Goal: Task Accomplishment & Management: Use online tool/utility

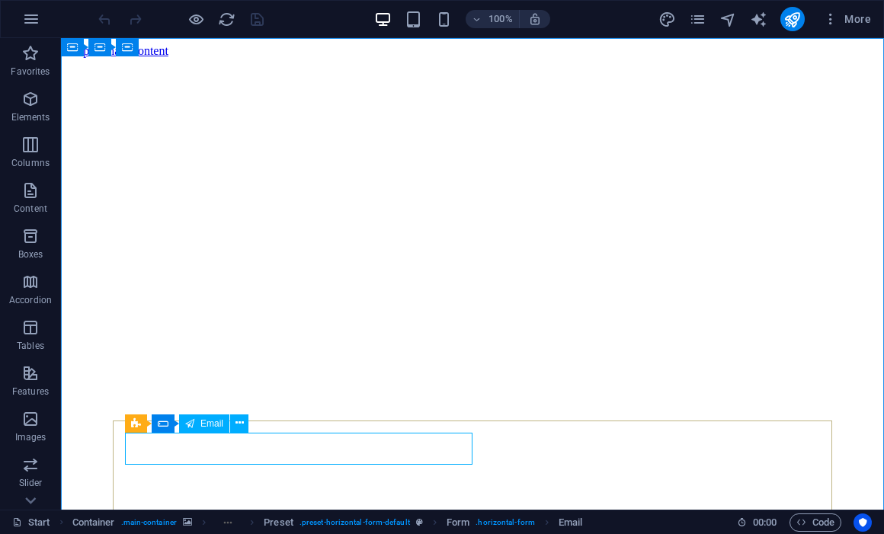
click at [200, 422] on div "Email" at bounding box center [204, 424] width 50 height 18
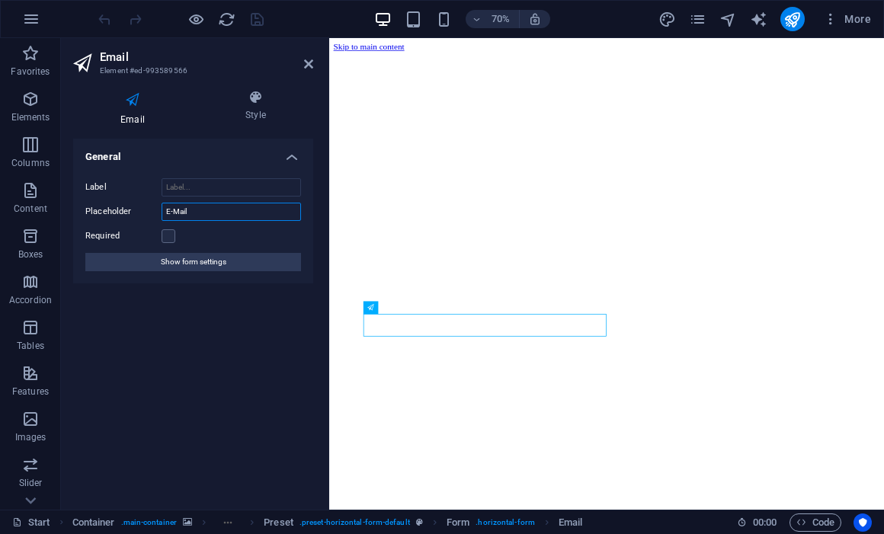
click at [242, 206] on input "E-Mail" at bounding box center [231, 212] width 139 height 18
click at [172, 239] on label at bounding box center [169, 236] width 14 height 14
click at [0, 0] on input "Required" at bounding box center [0, 0] width 0 height 0
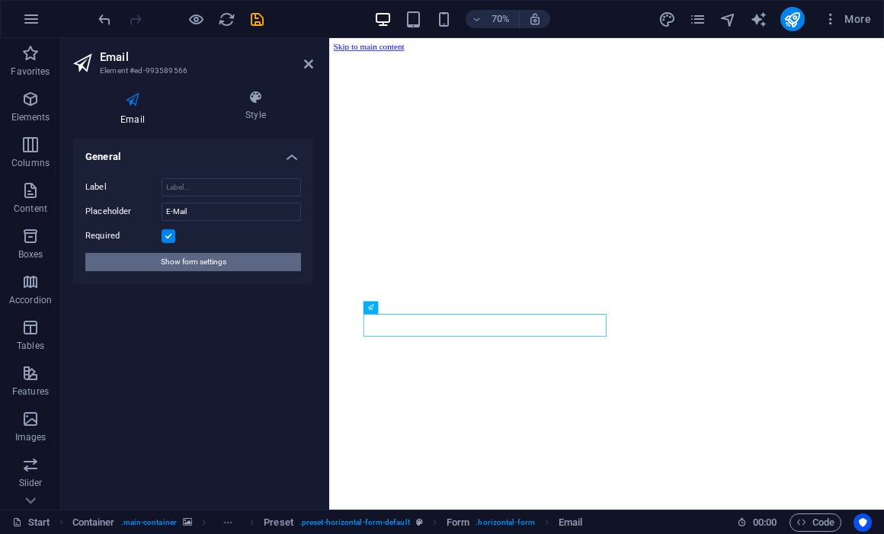
click at [197, 265] on span "Show form settings" at bounding box center [194, 262] width 66 height 18
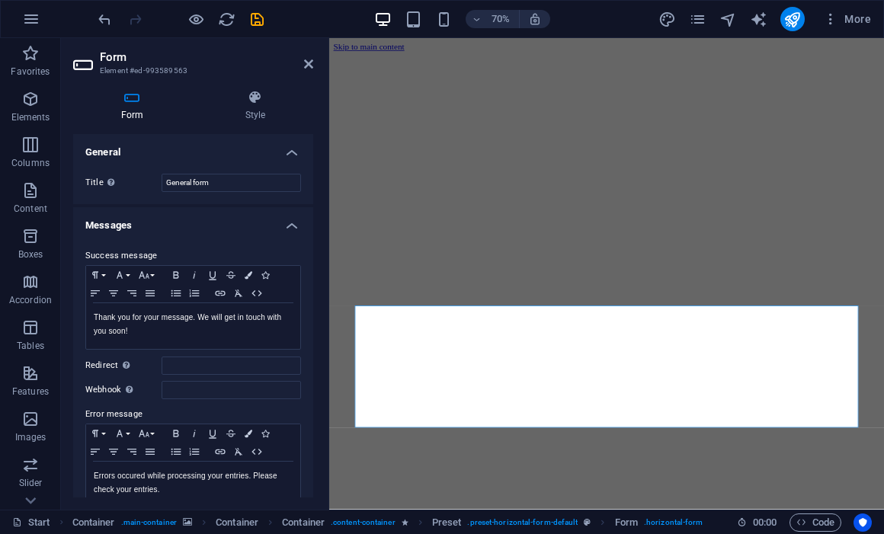
click at [111, 393] on label "Webhook A webhook is a push notification from this form to another server. Ever…" at bounding box center [123, 390] width 76 height 18
click at [162, 393] on input "Webhook A webhook is a push notification from this form to another server. Ever…" at bounding box center [231, 390] width 139 height 18
click at [111, 389] on label "Webhook A webhook is a push notification from this form to another server. Ever…" at bounding box center [123, 390] width 76 height 18
click at [162, 389] on input "Webhook A webhook is a push notification from this form to another server. Ever…" at bounding box center [231, 390] width 139 height 18
click at [111, 389] on label "Webhook A webhook is a push notification from this form to another server. Ever…" at bounding box center [123, 390] width 76 height 18
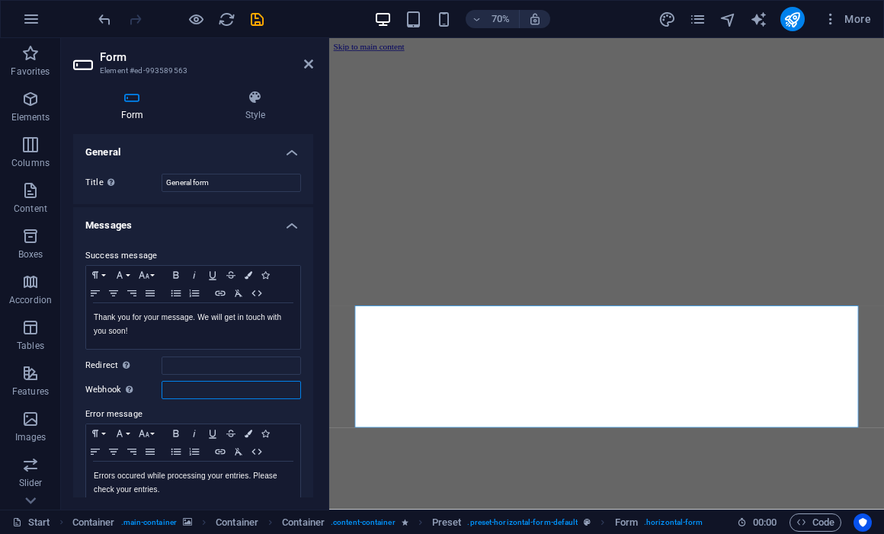
click at [162, 389] on input "Webhook A webhook is a push notification from this form to another server. Ever…" at bounding box center [231, 390] width 139 height 18
click at [111, 389] on label "Webhook A webhook is a push notification from this form to another server. Ever…" at bounding box center [123, 390] width 76 height 18
click at [162, 389] on input "Webhook A webhook is a push notification from this form to another server. Ever…" at bounding box center [231, 390] width 139 height 18
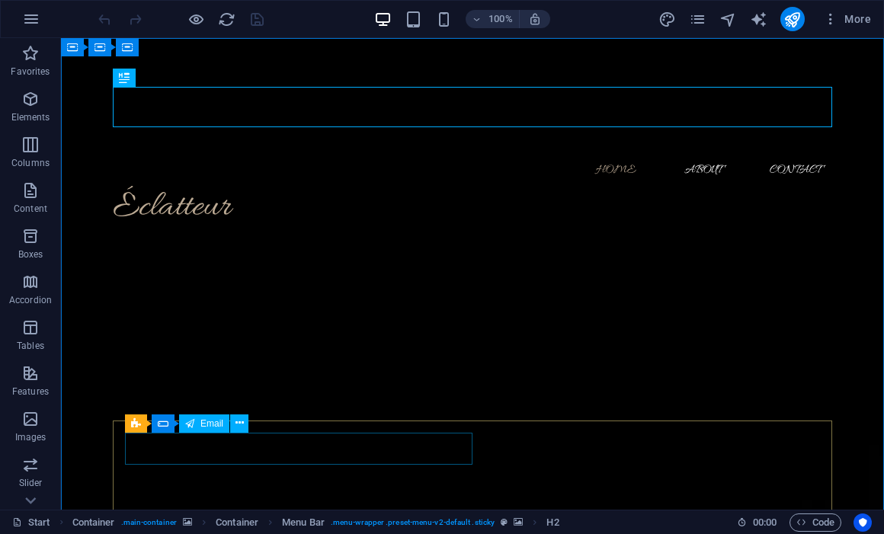
click at [195, 428] on div "Email" at bounding box center [204, 424] width 50 height 18
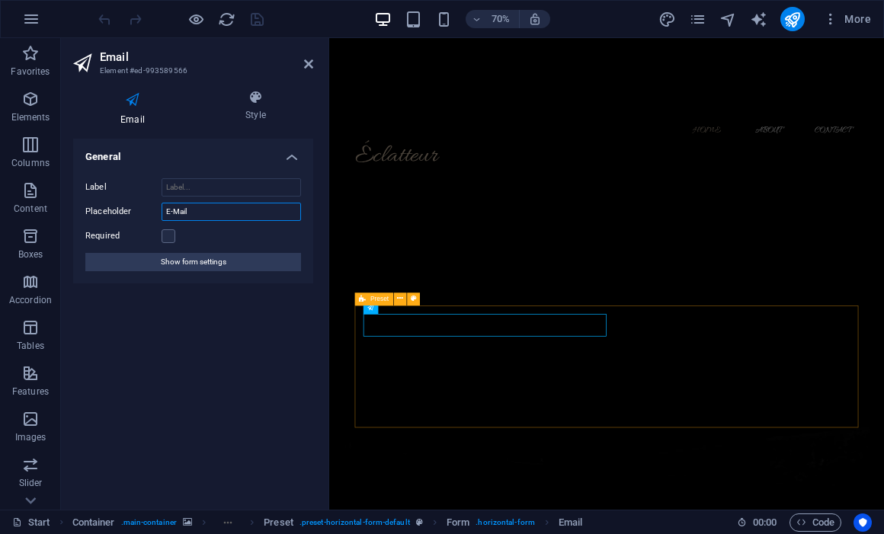
click at [200, 203] on input "E-Mail" at bounding box center [231, 212] width 139 height 18
type input "E-Mail"
click at [257, 114] on h4 "Style" at bounding box center [255, 106] width 115 height 32
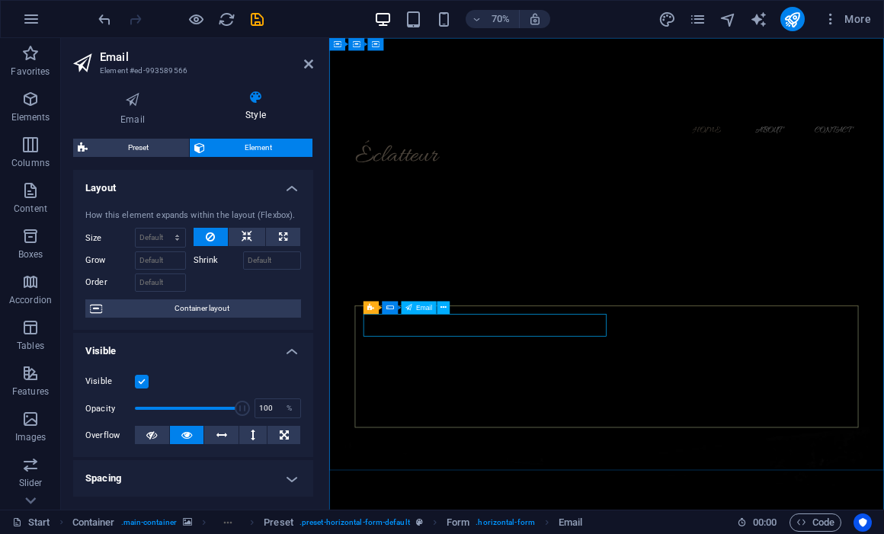
click at [427, 309] on span "Email" at bounding box center [424, 308] width 16 height 6
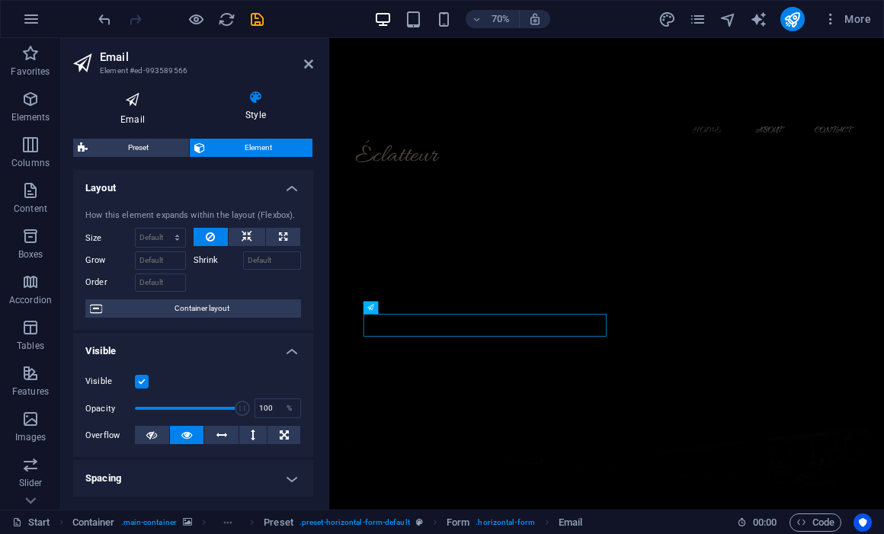
click at [132, 110] on h4 "Email" at bounding box center [135, 108] width 125 height 37
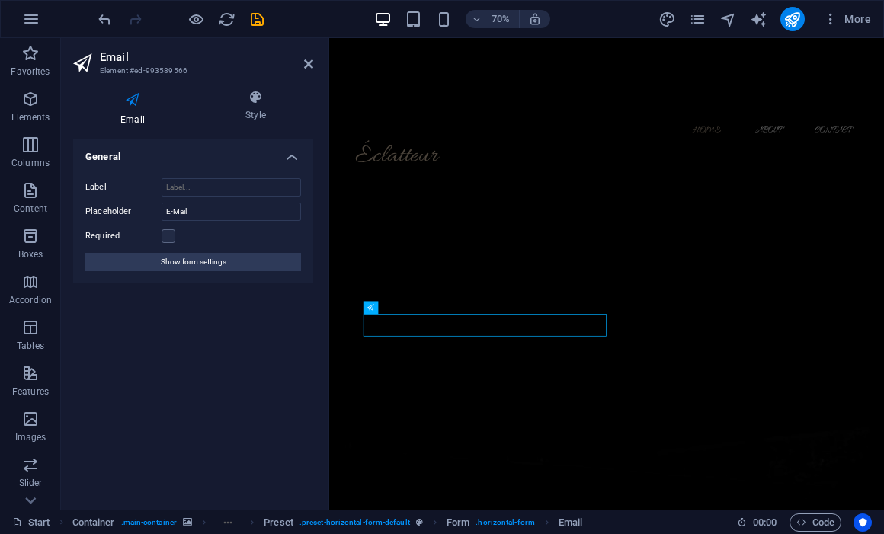
click at [270, 161] on h4 "General" at bounding box center [193, 152] width 240 height 27
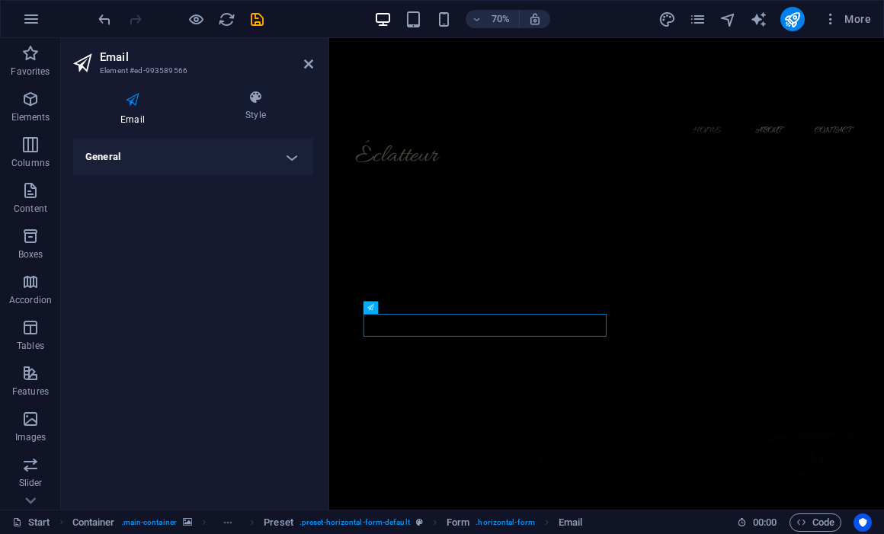
click at [287, 161] on h4 "General" at bounding box center [193, 157] width 240 height 37
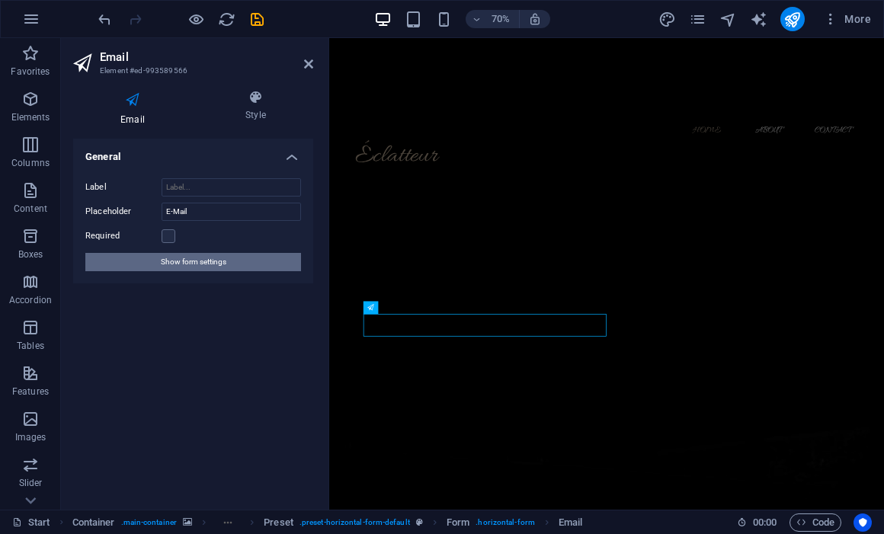
click at [238, 269] on button "Show form settings" at bounding box center [193, 262] width 216 height 18
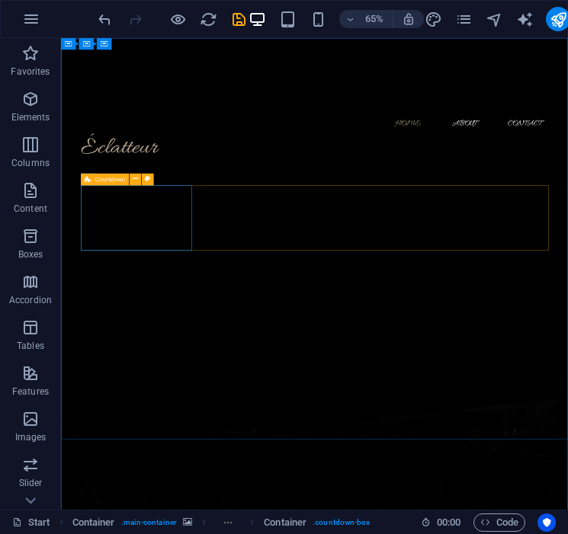
click at [91, 179] on div "Countdown" at bounding box center [105, 180] width 49 height 12
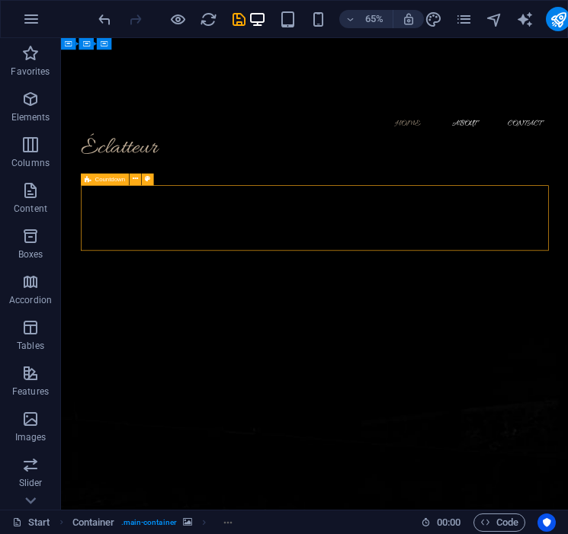
click at [91, 179] on div "Countdown" at bounding box center [105, 180] width 49 height 12
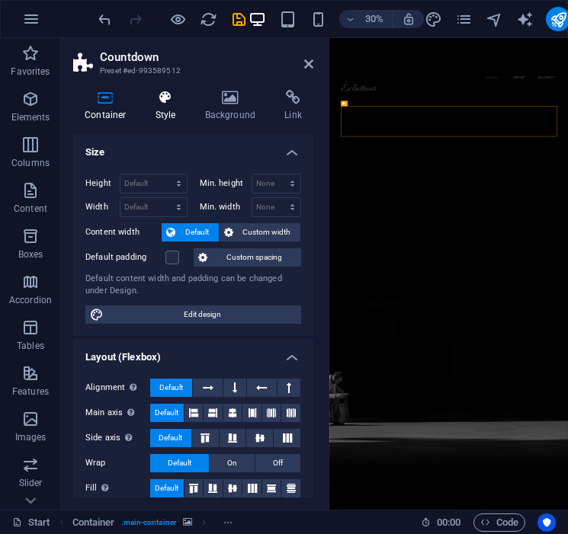
click at [171, 111] on h4 "Style" at bounding box center [169, 106] width 50 height 32
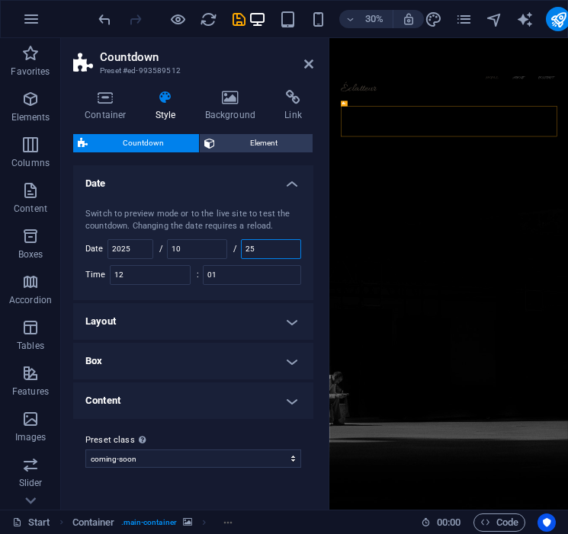
click at [275, 250] on input "25" at bounding box center [271, 249] width 59 height 18
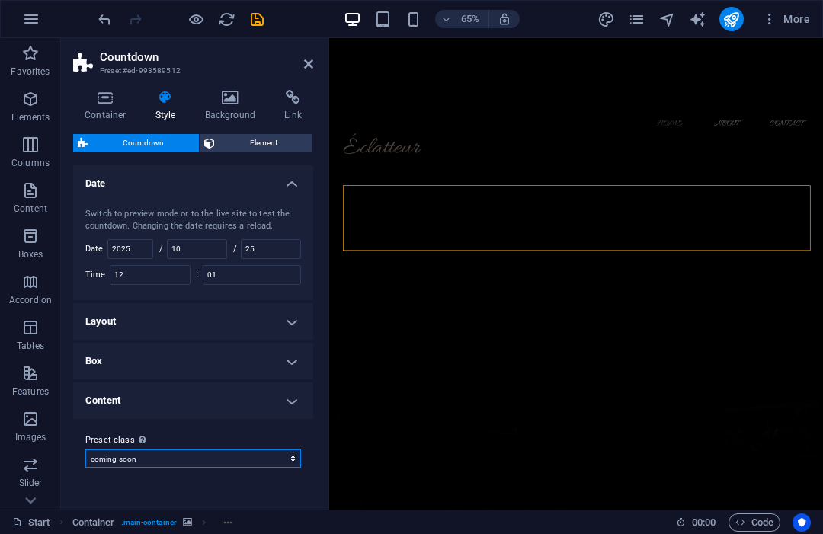
click at [253, 457] on select "coming-soon Add preset class" at bounding box center [193, 459] width 216 height 18
click at [258, 21] on icon "save" at bounding box center [257, 20] width 18 height 18
checkbox input "false"
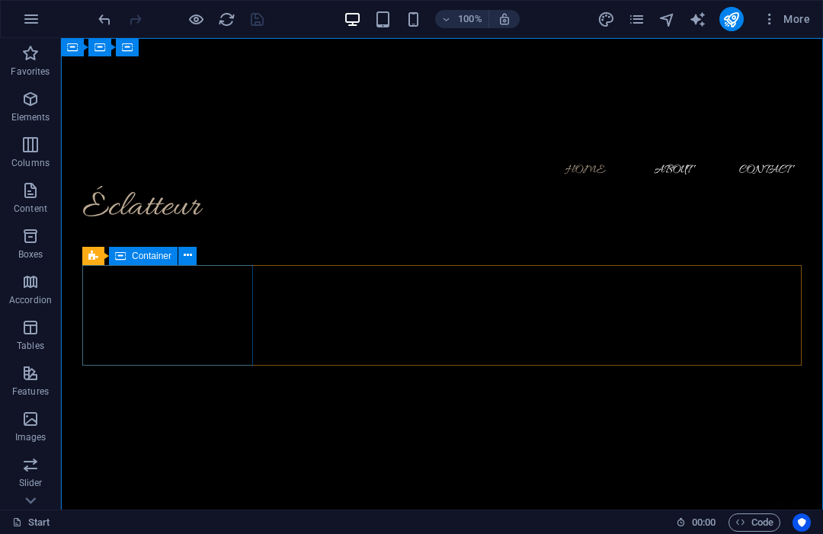
click at [134, 255] on span "Container" at bounding box center [152, 256] width 40 height 9
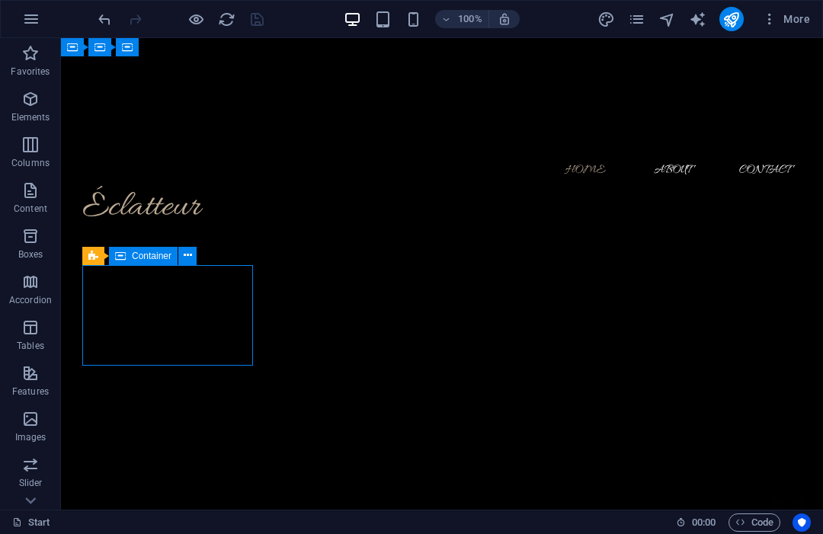
click at [134, 255] on span "Container" at bounding box center [152, 256] width 40 height 9
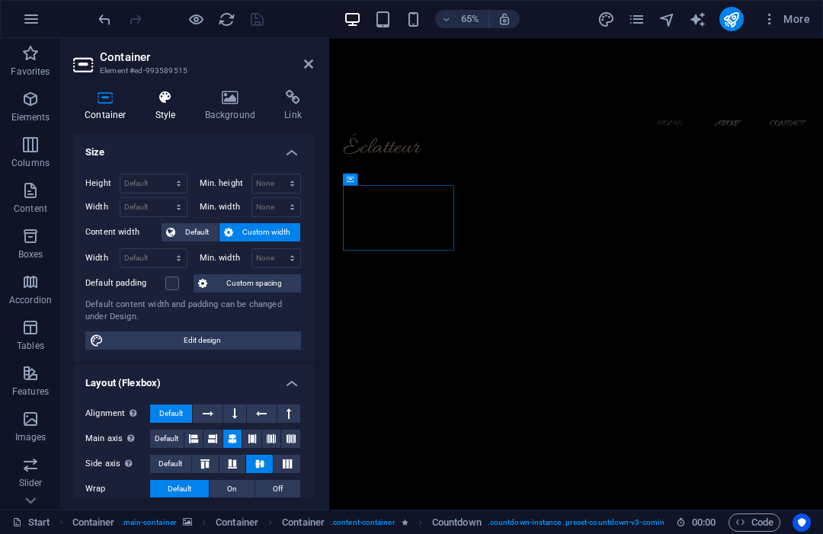
click at [153, 105] on h4 "Style" at bounding box center [169, 106] width 50 height 32
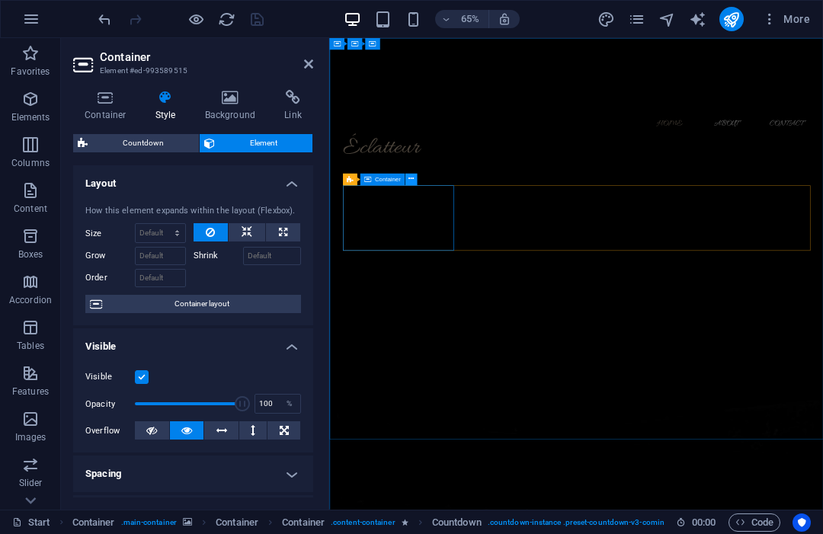
click at [408, 177] on icon at bounding box center [410, 180] width 5 height 11
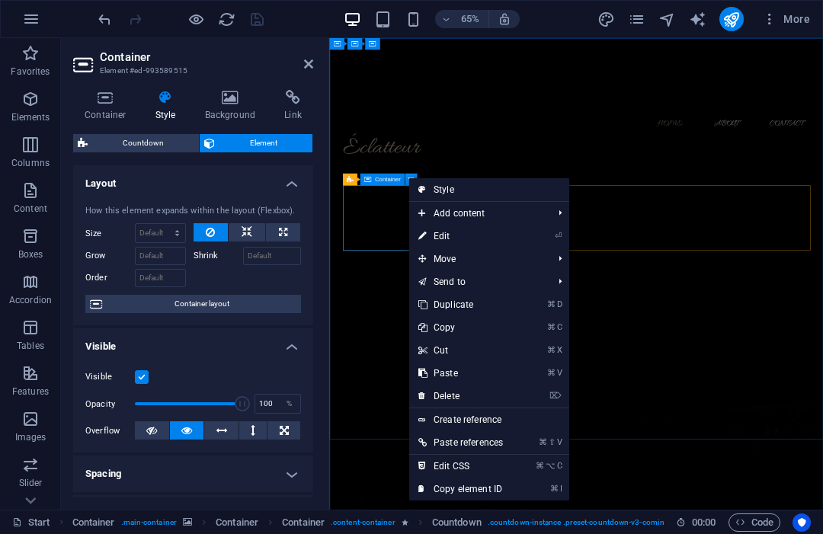
click at [408, 177] on icon at bounding box center [410, 180] width 5 height 11
click at [351, 181] on icon at bounding box center [349, 180] width 6 height 12
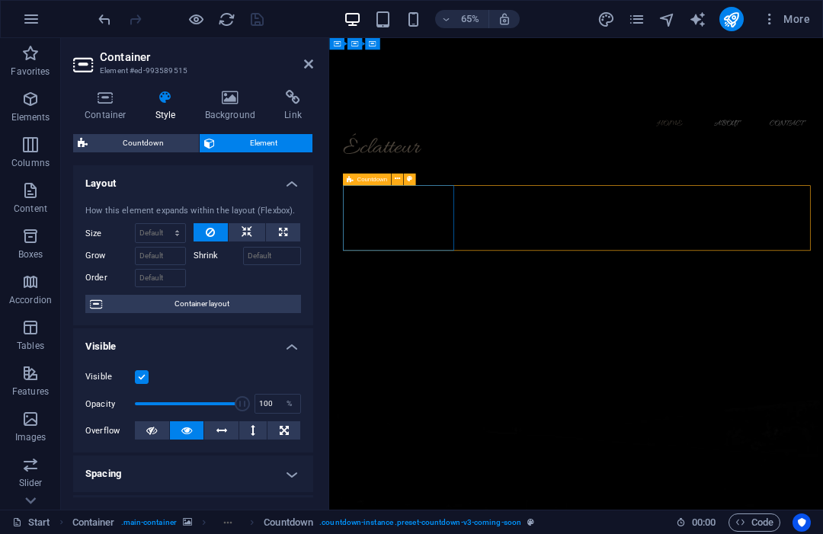
click at [351, 181] on icon at bounding box center [349, 180] width 6 height 12
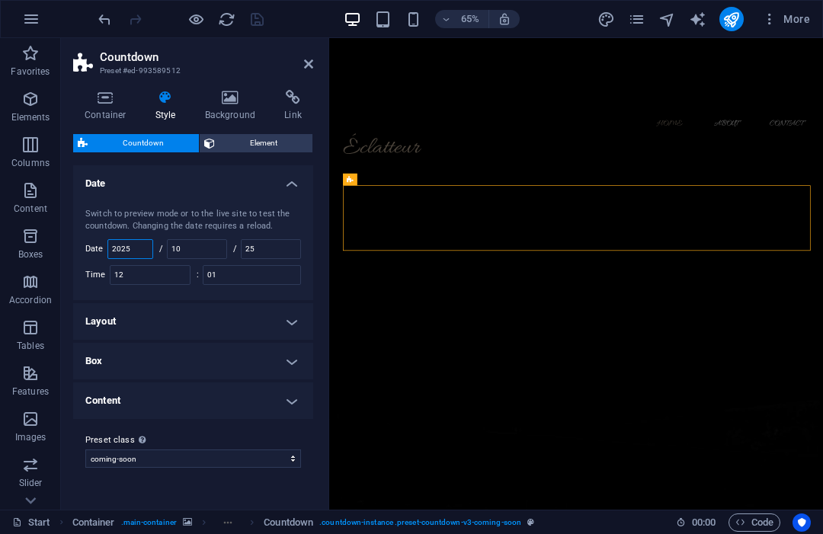
click at [152, 248] on input "2025" at bounding box center [130, 249] width 44 height 18
click at [211, 242] on input "10" at bounding box center [197, 249] width 59 height 18
click at [261, 241] on input "25" at bounding box center [271, 249] width 59 height 18
click at [232, 270] on input "01" at bounding box center [252, 275] width 97 height 18
click at [255, 315] on h4 "Layout" at bounding box center [193, 321] width 240 height 37
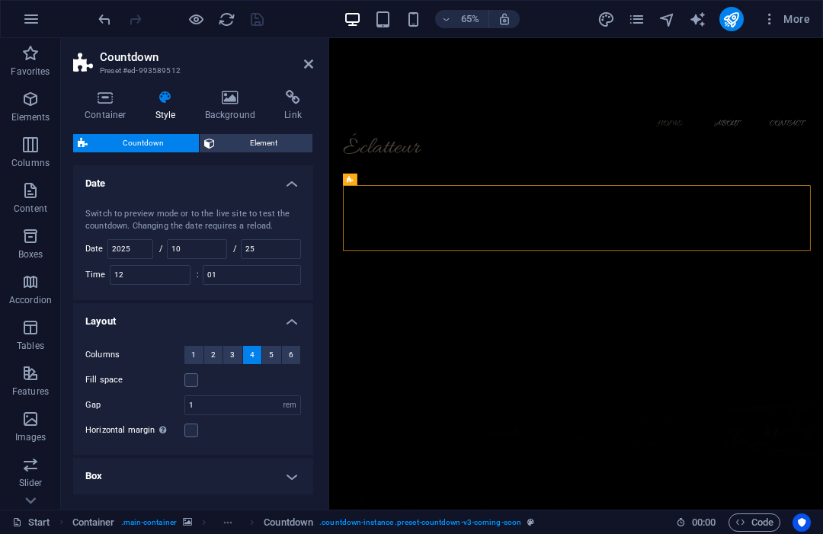
click at [255, 315] on h4 "Layout" at bounding box center [193, 316] width 240 height 27
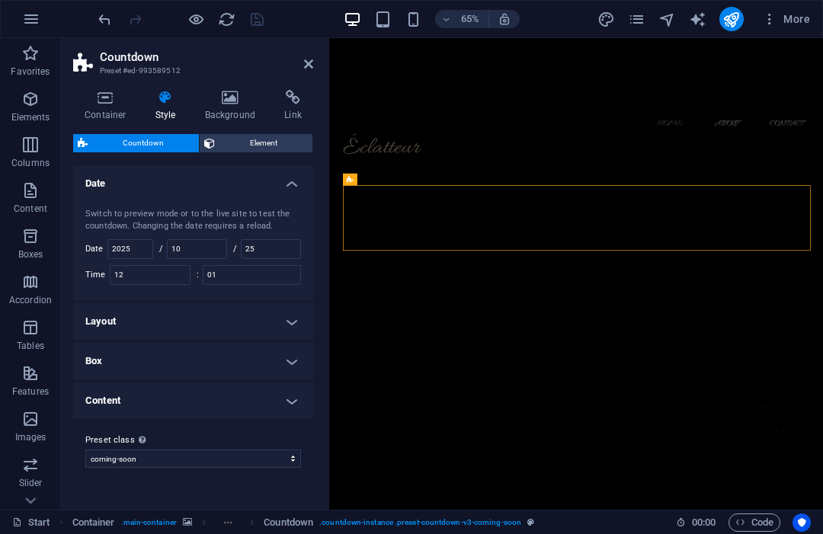
click at [255, 315] on h4 "Layout" at bounding box center [193, 321] width 240 height 37
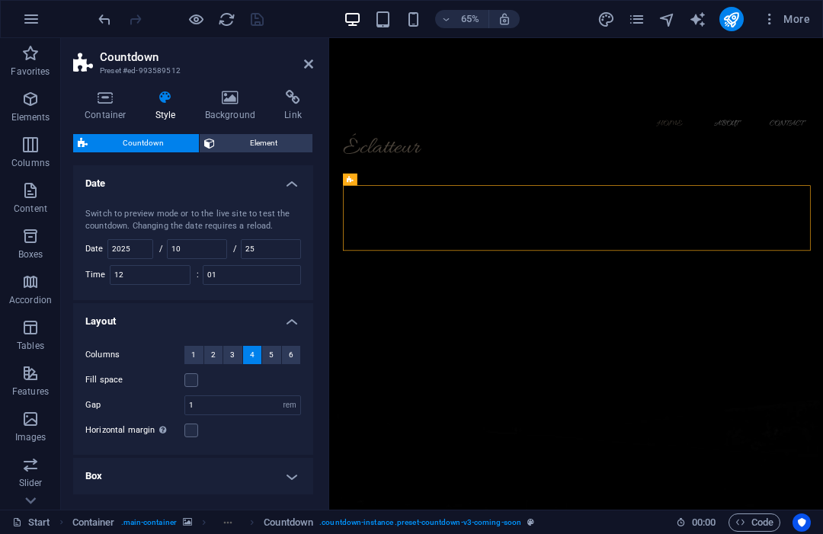
click at [255, 315] on h4 "Layout" at bounding box center [193, 316] width 240 height 27
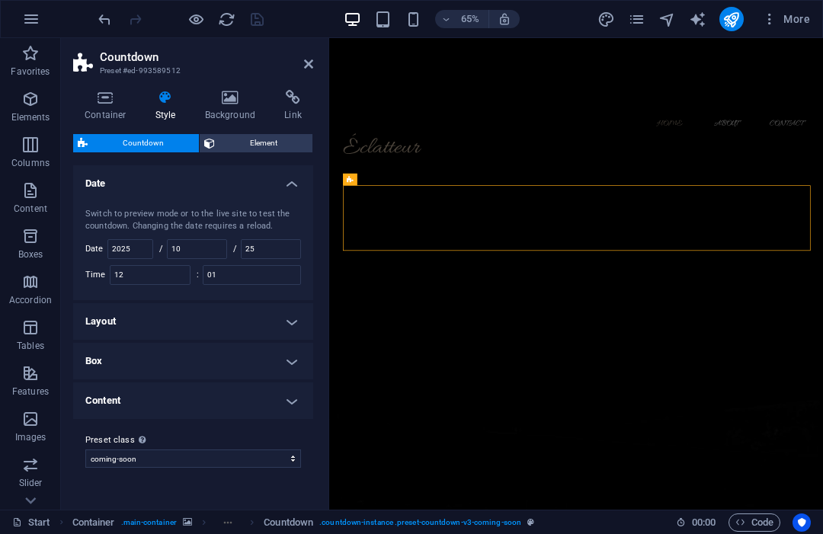
click at [241, 352] on h4 "Box" at bounding box center [193, 361] width 240 height 37
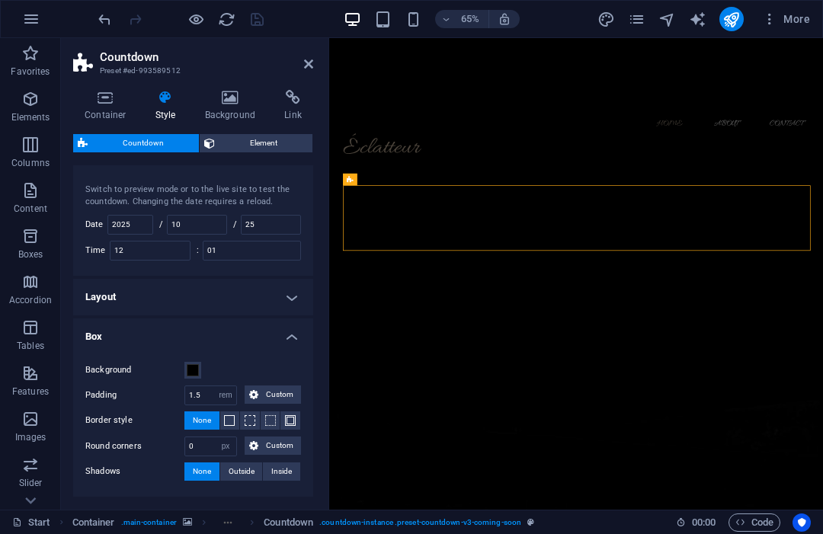
scroll to position [31, 0]
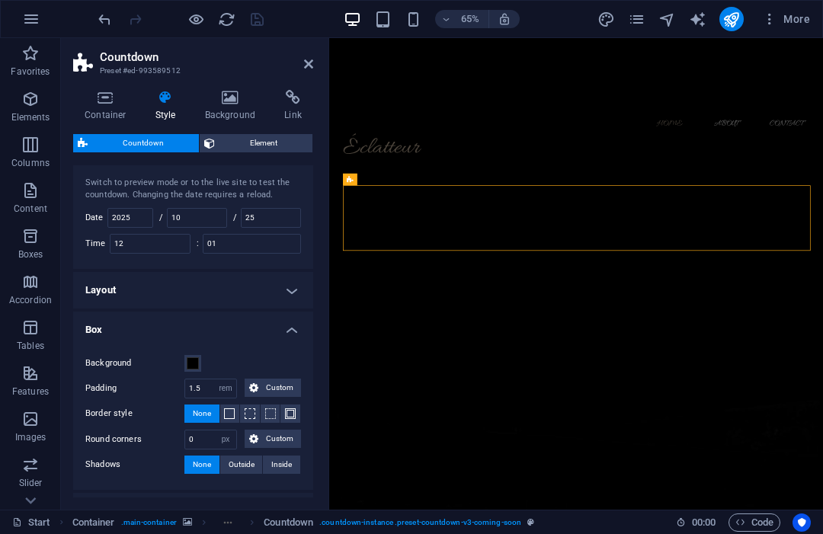
click at [251, 316] on h4 "Box" at bounding box center [193, 325] width 240 height 27
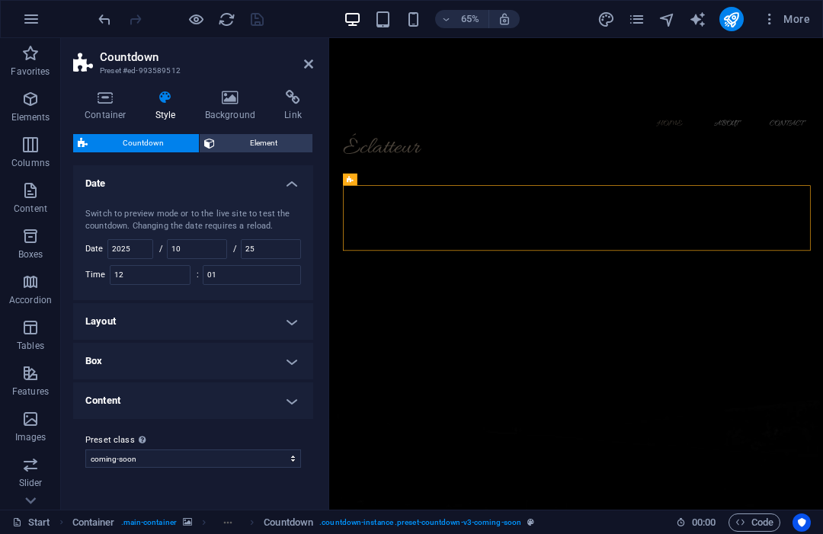
scroll to position [0, 0]
click at [236, 385] on h4 "Content" at bounding box center [193, 401] width 240 height 37
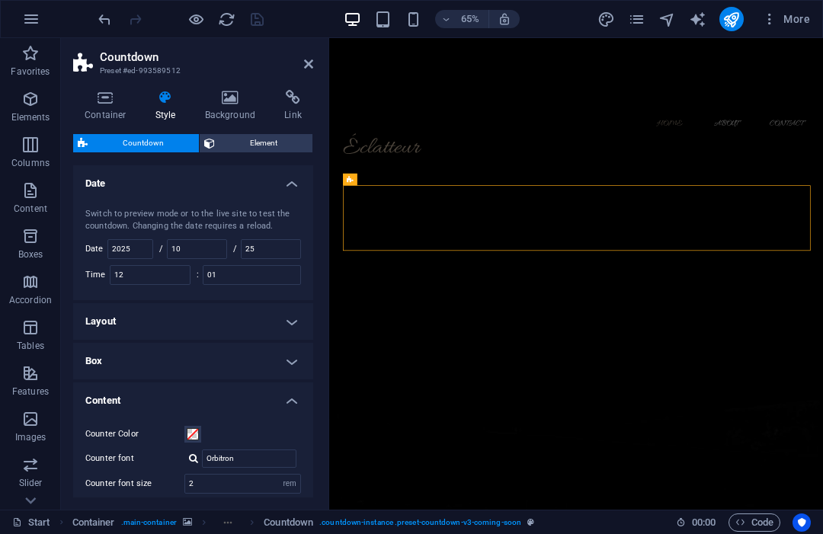
click at [236, 385] on h4 "Content" at bounding box center [193, 396] width 240 height 27
